Goal: Check status: Check status

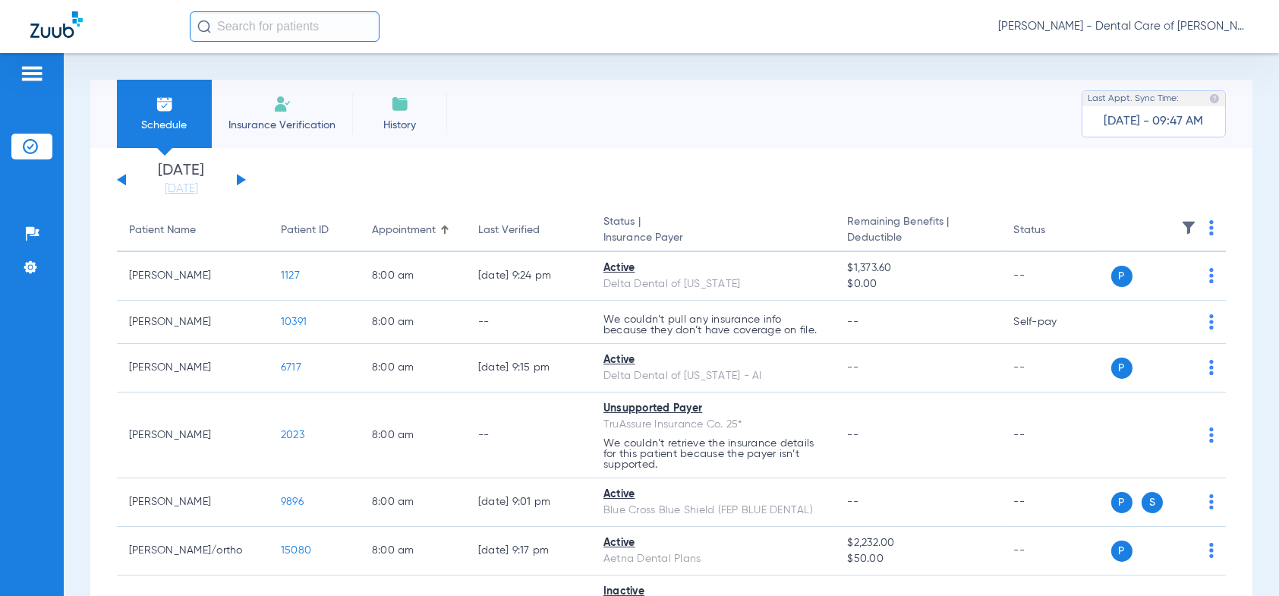
click at [248, 175] on app-single-date-navigator "[DATE] [DATE] [DATE] [DATE] [DATE] [DATE] [DATE] [DATE] [DATE] [DATE] [DATE] [D…" at bounding box center [671, 179] width 1109 height 33
drag, startPoint x: 238, startPoint y: 177, endPoint x: 244, endPoint y: 182, distance: 8.1
click at [238, 176] on button at bounding box center [241, 179] width 9 height 11
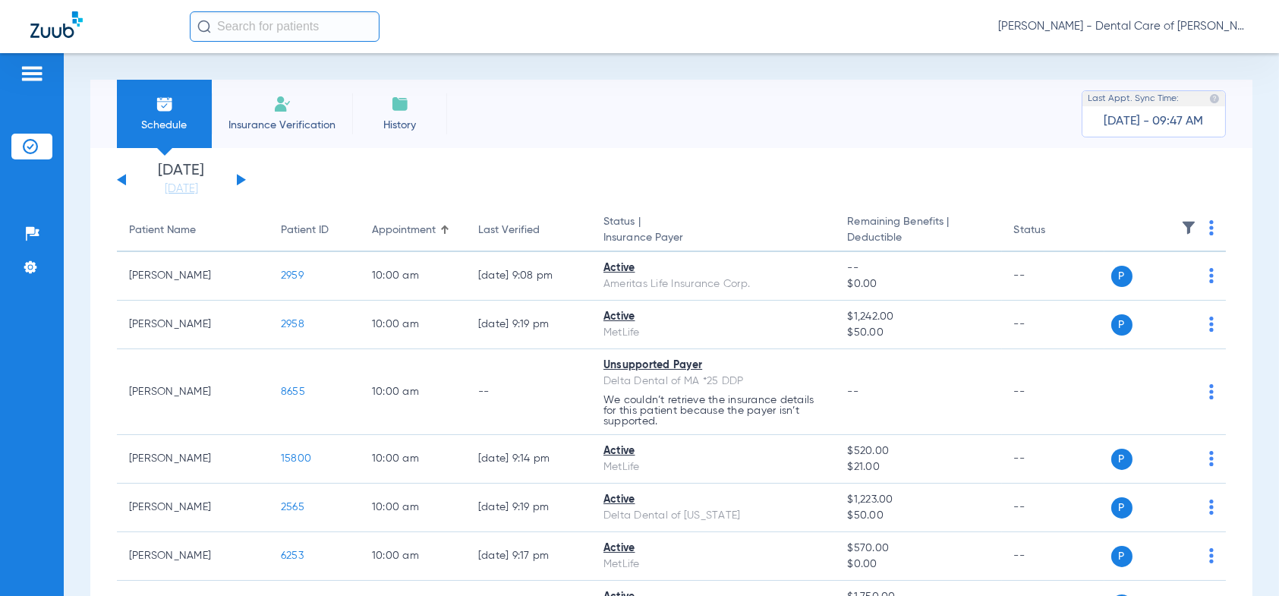
click at [123, 178] on button at bounding box center [121, 179] width 9 height 11
